Goal: Information Seeking & Learning: Learn about a topic

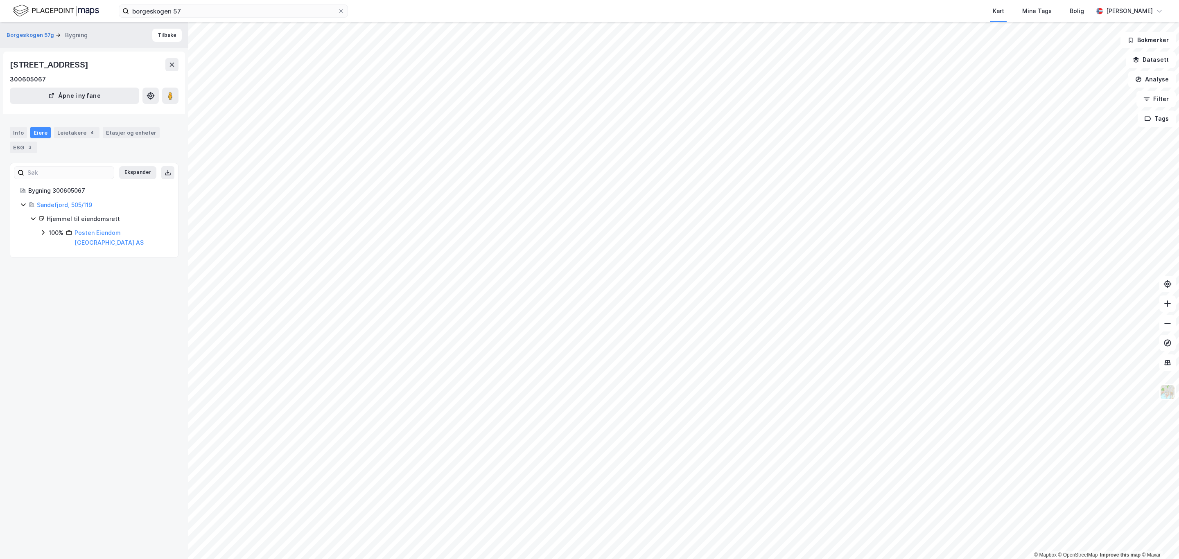
click at [77, 401] on div "Borgeskogen 57g Bygning Tilbake [STREET_ADDRESS] 300605067 Åpne i ny fane Info …" at bounding box center [94, 290] width 188 height 537
drag, startPoint x: 6, startPoint y: 64, endPoint x: 77, endPoint y: 72, distance: 71.7
click at [77, 72] on div "[STREET_ADDRESS] 300605067 Åpne i ny fane" at bounding box center [94, 83] width 182 height 62
copy div "Borgeskogen 57G"
drag, startPoint x: 111, startPoint y: 64, endPoint x: 147, endPoint y: 68, distance: 36.6
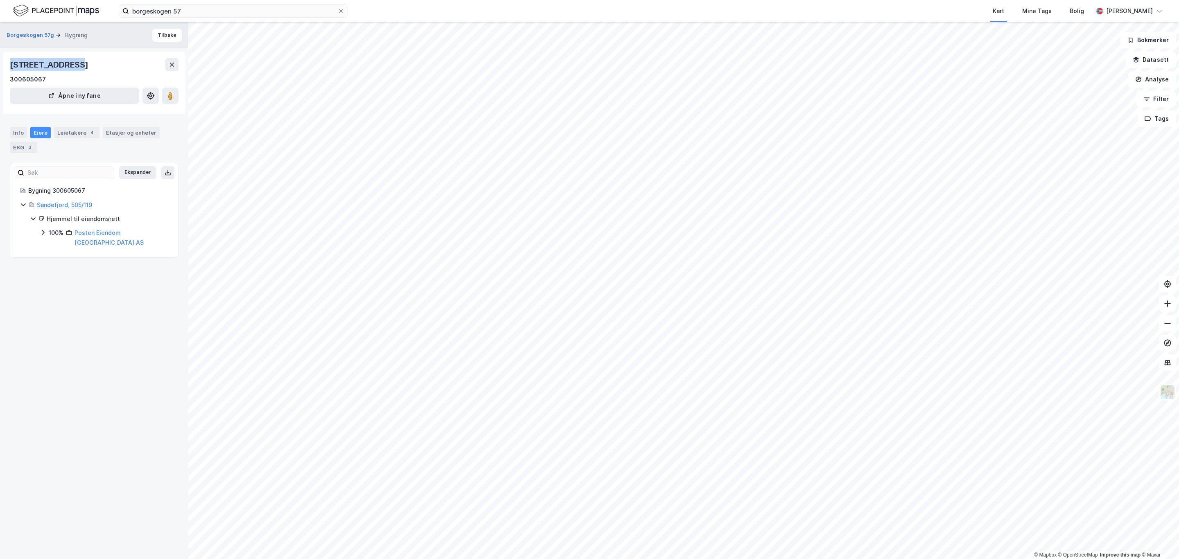
click at [90, 68] on div "[STREET_ADDRESS]" at bounding box center [50, 64] width 80 height 13
click at [16, 151] on div "ESG 3" at bounding box center [23, 147] width 27 height 11
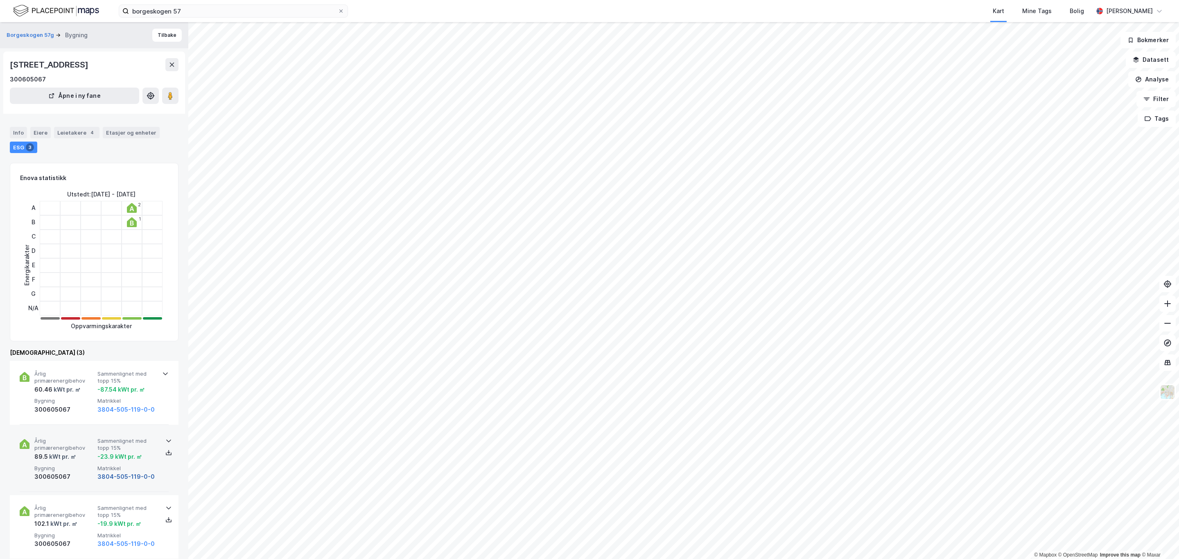
scroll to position [123, 0]
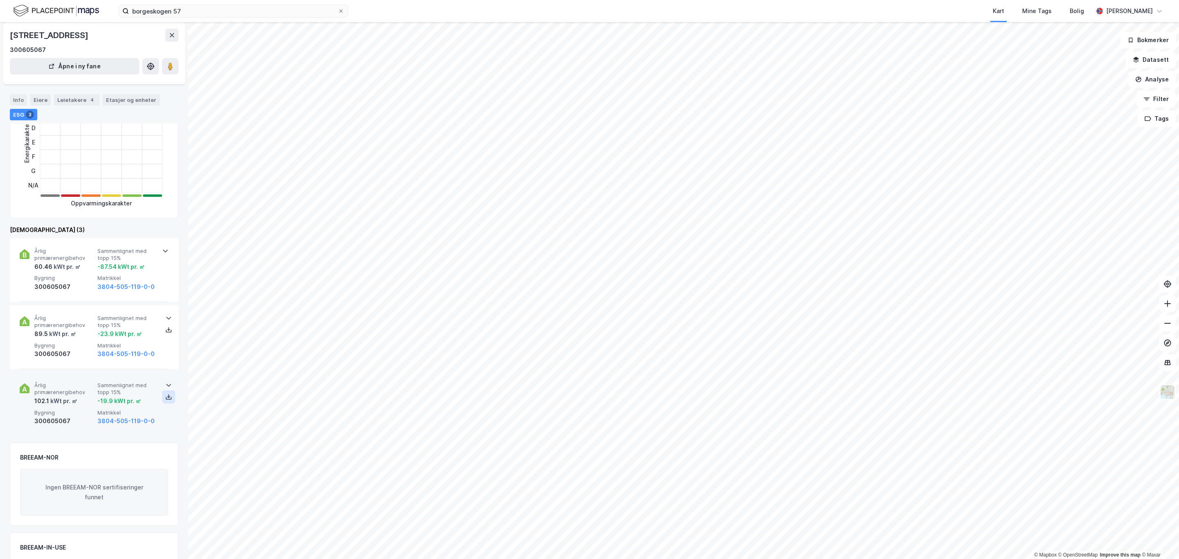
click at [166, 400] on icon at bounding box center [168, 397] width 7 height 7
click at [165, 328] on icon at bounding box center [168, 330] width 7 height 7
